Goal: Information Seeking & Learning: Check status

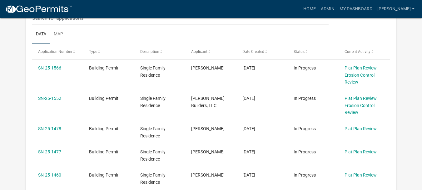
scroll to position [125, 0]
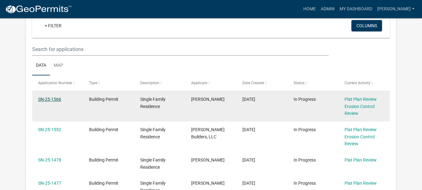
click at [49, 100] on link "SN-25-1566" at bounding box center [49, 98] width 23 height 5
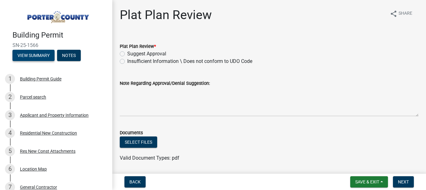
click at [22, 54] on button "View Summary" at bounding box center [33, 55] width 42 height 11
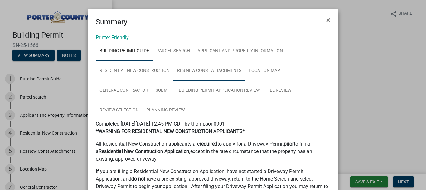
click at [213, 71] on link "Res New Const Attachments" at bounding box center [210, 71] width 72 height 20
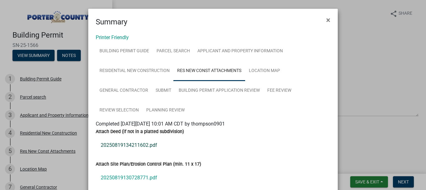
click at [129, 145] on link "20250819134211602.pdf" at bounding box center [213, 144] width 235 height 15
click at [127, 176] on link "20250819130728771.pdf" at bounding box center [213, 177] width 235 height 15
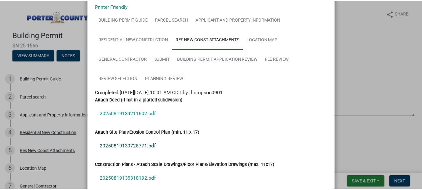
scroll to position [62, 0]
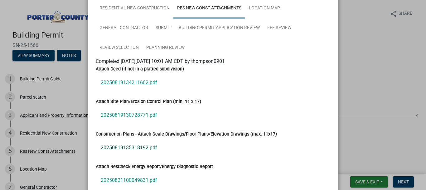
click at [125, 147] on link "20250819135318192.pdf" at bounding box center [213, 147] width 235 height 15
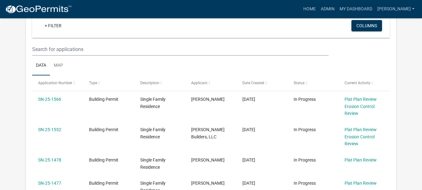
scroll to position [156, 0]
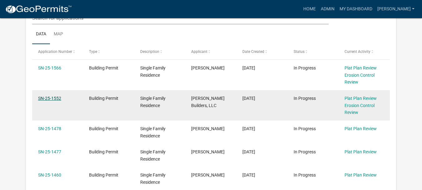
click at [52, 99] on link "SN-25-1552" at bounding box center [49, 98] width 23 height 5
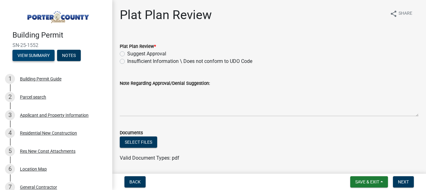
click at [42, 57] on button "View Summary" at bounding box center [33, 55] width 42 height 11
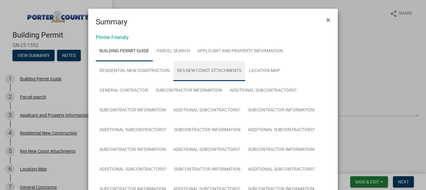
click at [228, 70] on link "Res New Const Attachments" at bounding box center [210, 71] width 72 height 20
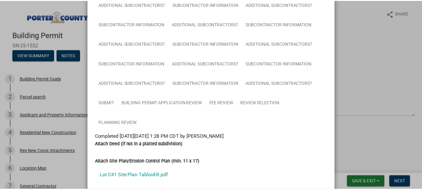
scroll to position [156, 0]
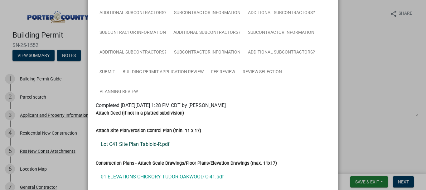
click at [133, 145] on link "Lot C41 Site Plan Tabloid-R.pdf" at bounding box center [213, 143] width 235 height 15
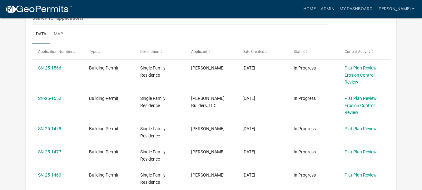
scroll to position [187, 0]
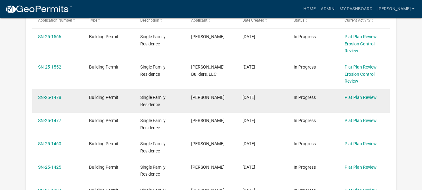
click at [56, 100] on div "SN-25-1478" at bounding box center [57, 97] width 39 height 7
click at [44, 97] on link "SN-25-1478" at bounding box center [49, 97] width 23 height 5
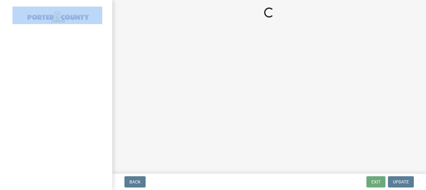
click at [44, 97] on div at bounding box center [56, 95] width 112 height 190
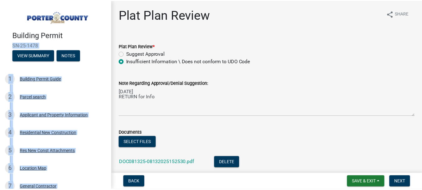
scroll to position [43, 0]
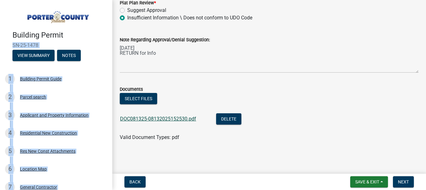
click at [163, 117] on link "DOC081325-08132025152530.pdf" at bounding box center [158, 119] width 76 height 6
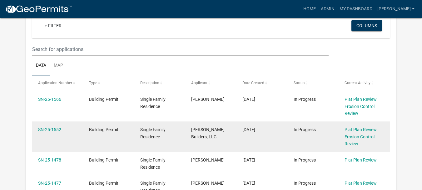
scroll to position [156, 0]
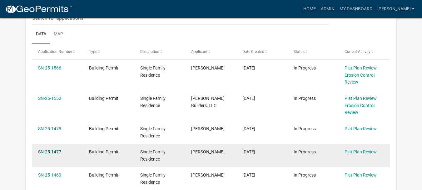
click at [57, 152] on link "SN-25-1477" at bounding box center [49, 151] width 23 height 5
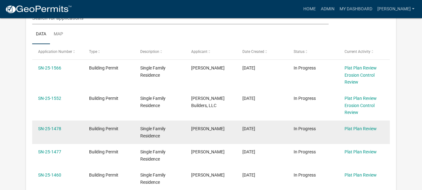
scroll to position [187, 0]
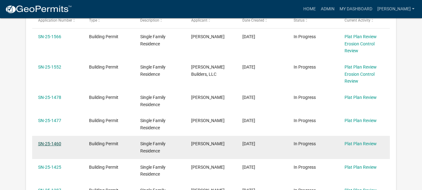
click at [58, 146] on link "SN-25-1460" at bounding box center [49, 143] width 23 height 5
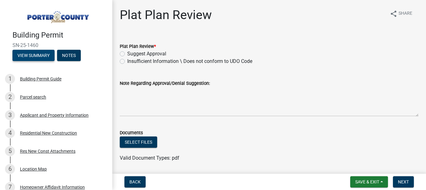
click at [33, 56] on button "View Summary" at bounding box center [33, 55] width 42 height 11
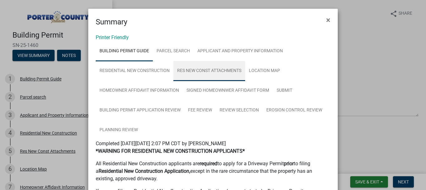
click at [215, 71] on link "Res New Const Attachments" at bounding box center [210, 71] width 72 height 20
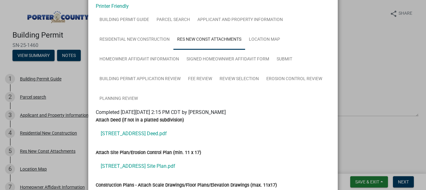
scroll to position [62, 0]
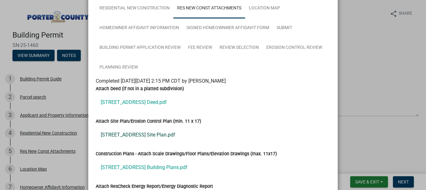
click at [121, 136] on link "[STREET_ADDRESS] Site Plan.pdf" at bounding box center [213, 134] width 235 height 15
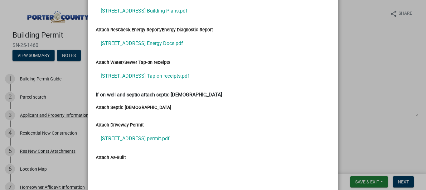
scroll to position [247, 0]
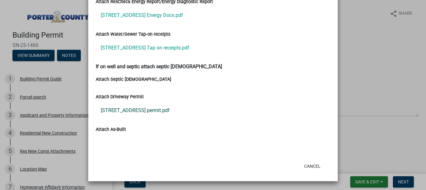
click at [134, 110] on link "[STREET_ADDRESS] permit.pdf" at bounding box center [213, 110] width 235 height 15
click at [144, 50] on link "[STREET_ADDRESS] Tap on receipts.pdf" at bounding box center [213, 47] width 235 height 15
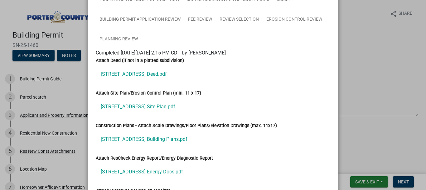
scroll to position [0, 0]
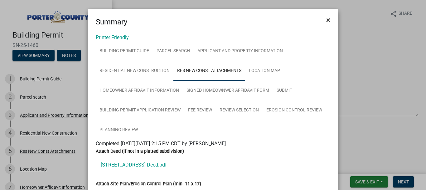
click at [327, 19] on span "×" at bounding box center [329, 20] width 4 height 9
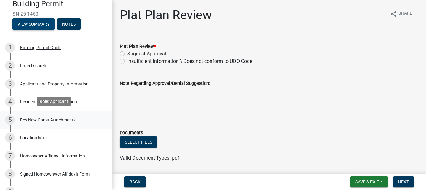
scroll to position [62, 0]
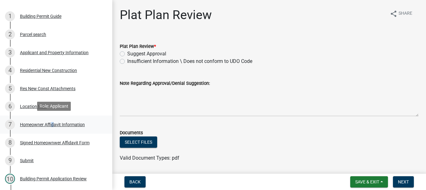
click at [51, 122] on div "Homeowner Affidavit Information" at bounding box center [52, 124] width 65 height 4
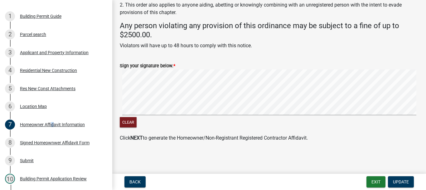
scroll to position [0, 0]
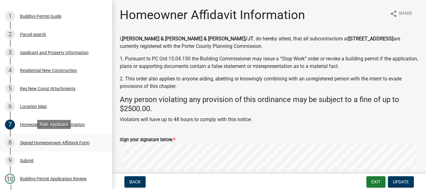
click at [63, 141] on div "Signed Homeownwer Affidavit Form" at bounding box center [55, 142] width 70 height 4
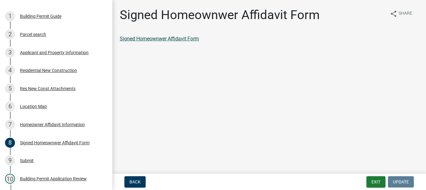
click at [168, 38] on link "Signed Homeownwer Affidavit Form" at bounding box center [159, 39] width 79 height 6
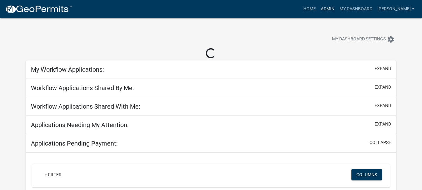
click at [337, 8] on link "Admin" at bounding box center [327, 9] width 19 height 12
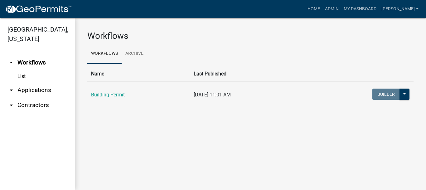
click at [34, 82] on link "arrow_drop_down Applications" at bounding box center [37, 89] width 75 height 15
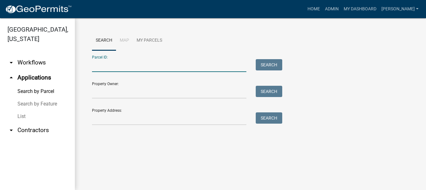
click at [112, 60] on input "Parcel ID:" at bounding box center [169, 65] width 155 height 13
paste input "64-11-03-328-008.000-018"
type input "64-11-03-328-008.000-018"
click at [275, 65] on button "Search" at bounding box center [269, 64] width 27 height 11
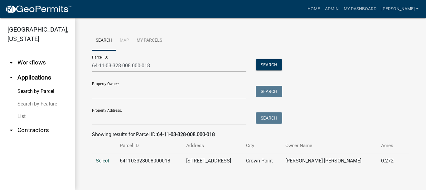
click at [99, 159] on span "Select" at bounding box center [102, 160] width 13 height 6
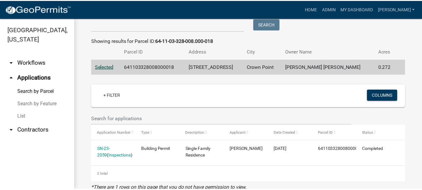
scroll to position [109, 0]
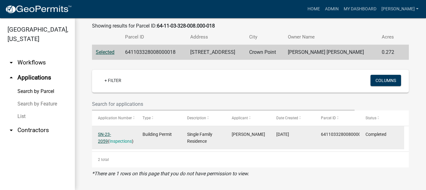
click at [111, 133] on link "SN-23-2059" at bounding box center [104, 137] width 13 height 12
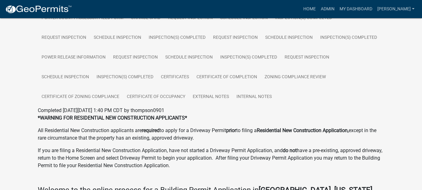
scroll to position [62, 0]
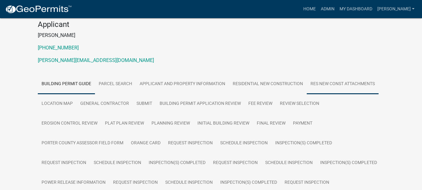
click at [340, 84] on link "Res New Const Attachments" at bounding box center [343, 84] width 72 height 20
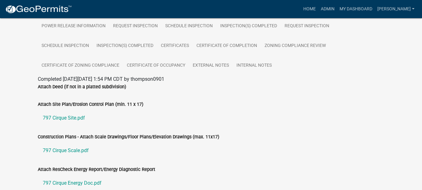
scroll to position [250, 0]
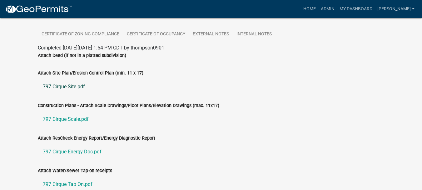
click at [68, 87] on link "797 Cirque Site.pdf" at bounding box center [211, 86] width 347 height 15
